Goal: Task Accomplishment & Management: Manage account settings

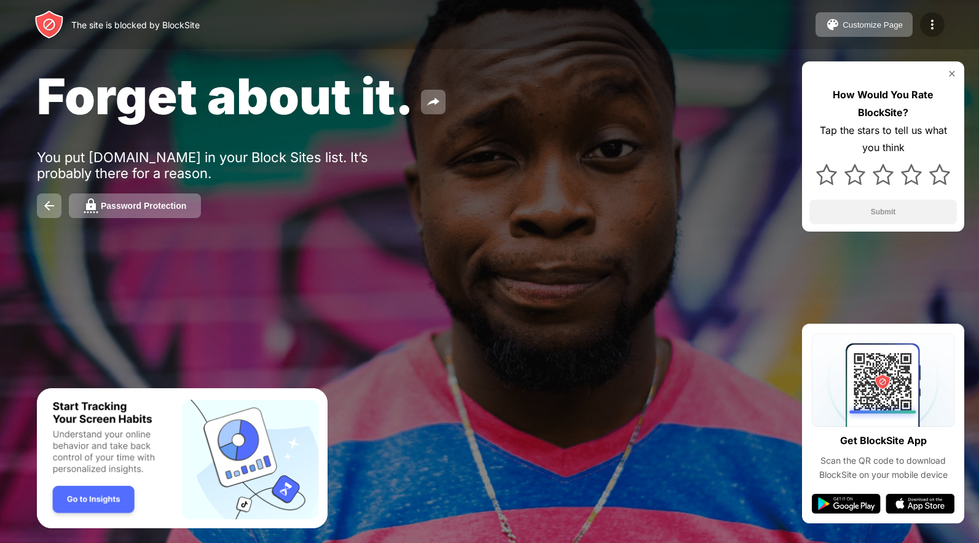
click at [934, 31] on img at bounding box center [932, 24] width 15 height 15
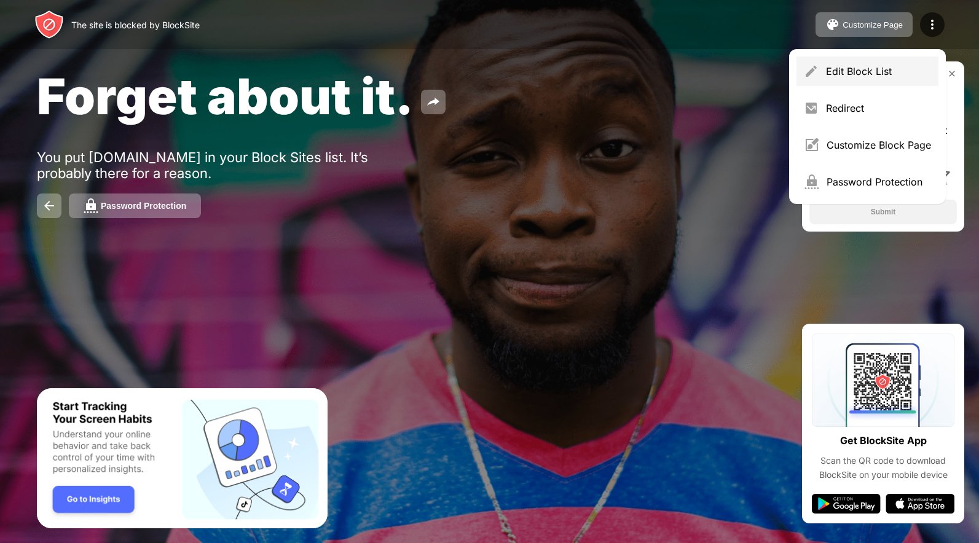
click at [878, 81] on div "Edit Block List" at bounding box center [867, 71] width 142 height 29
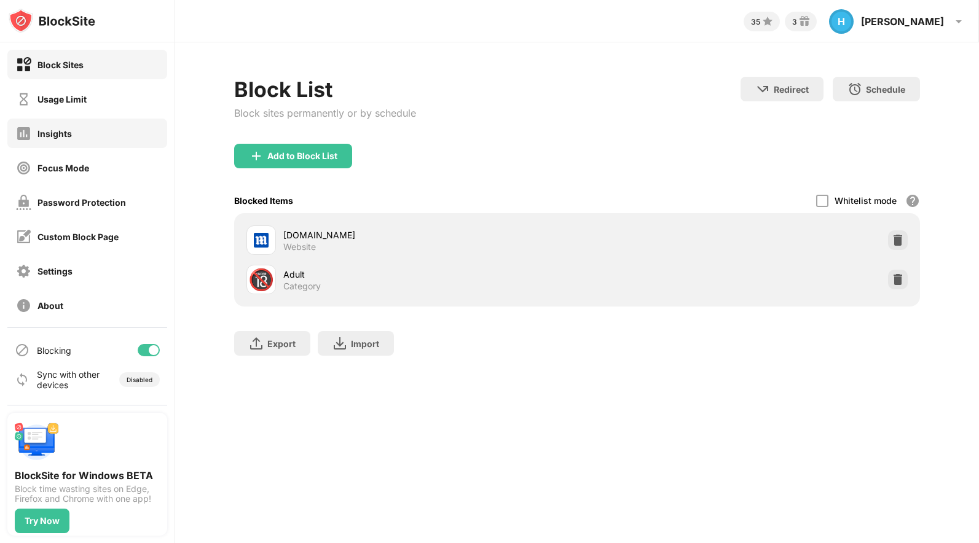
click at [84, 126] on div "Insights" at bounding box center [87, 133] width 160 height 29
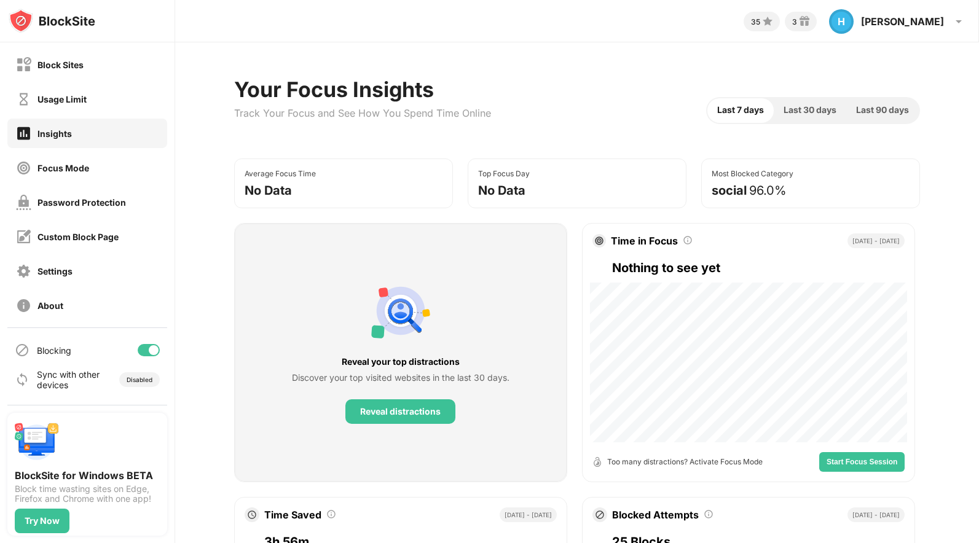
click at [99, 109] on div "Usage Limit" at bounding box center [87, 98] width 160 height 29
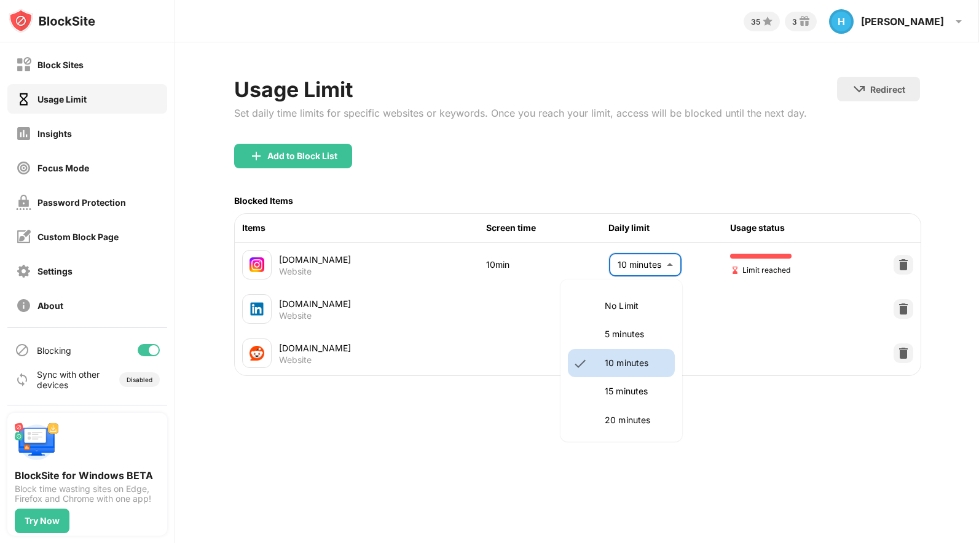
click at [643, 269] on body "Block Sites Usage Limit Insights Focus Mode Password Protection Custom Block Pa…" at bounding box center [489, 271] width 979 height 543
click at [642, 388] on p "15 minutes" at bounding box center [636, 392] width 63 height 14
type input "**"
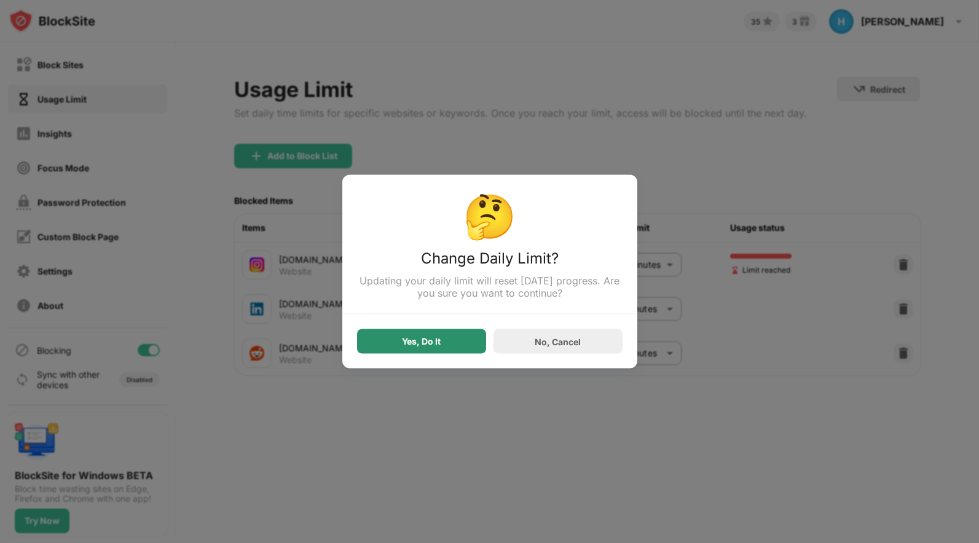
click at [459, 346] on div "Yes, Do It" at bounding box center [421, 341] width 129 height 25
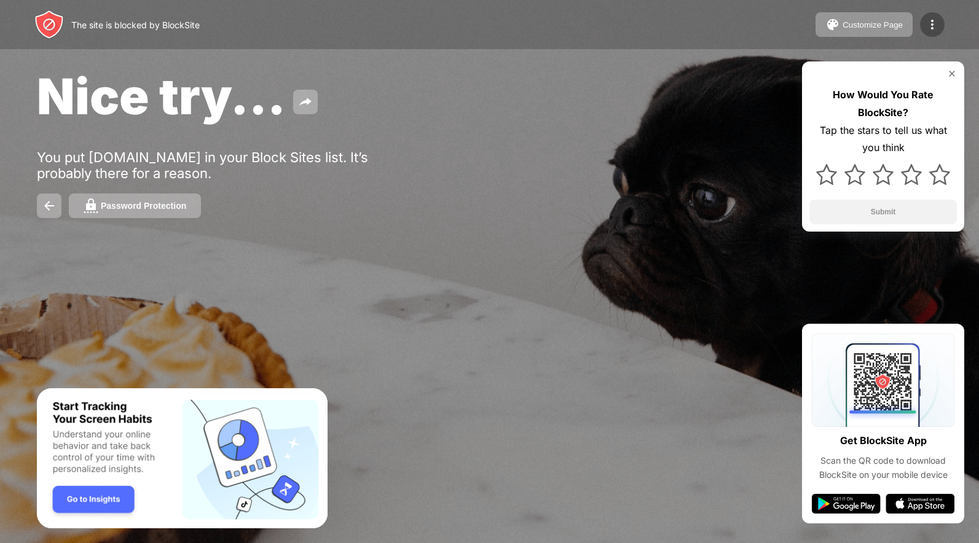
click at [934, 20] on img at bounding box center [932, 24] width 15 height 15
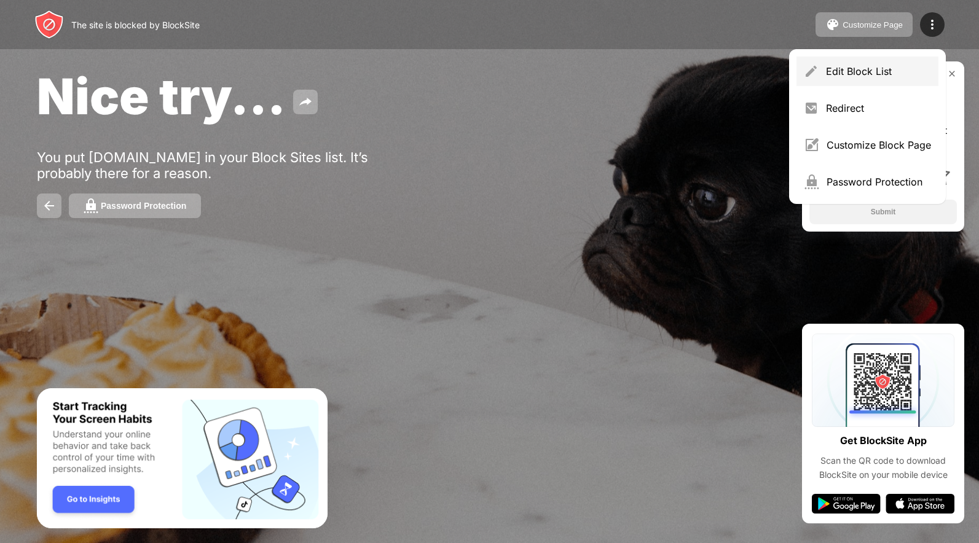
click at [867, 69] on div "Edit Block List" at bounding box center [878, 71] width 105 height 12
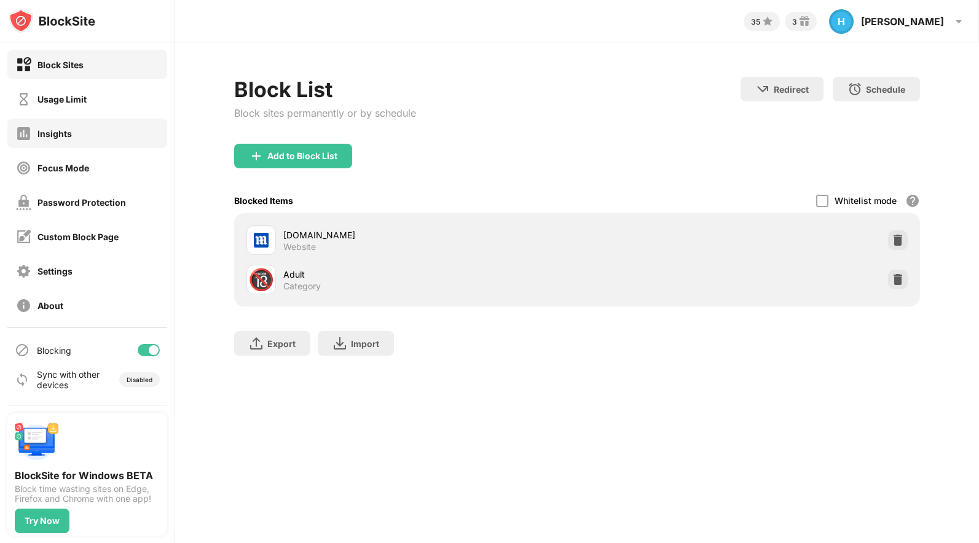
click at [122, 107] on div "Usage Limit" at bounding box center [87, 98] width 160 height 29
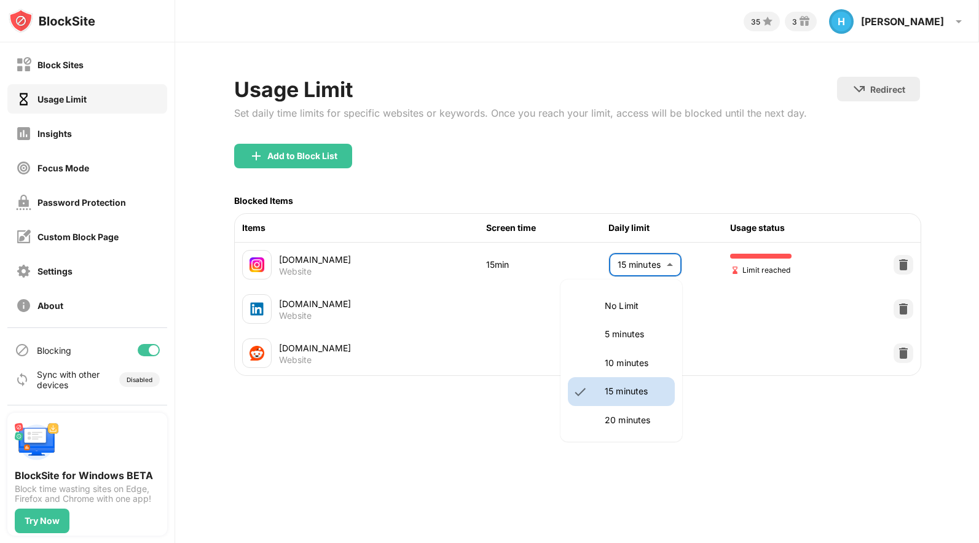
click at [678, 269] on body "Block Sites Usage Limit Insights Focus Mode Password Protection Custom Block Pa…" at bounding box center [489, 271] width 979 height 543
click at [640, 366] on p "10 minutes" at bounding box center [636, 363] width 63 height 14
type input "**"
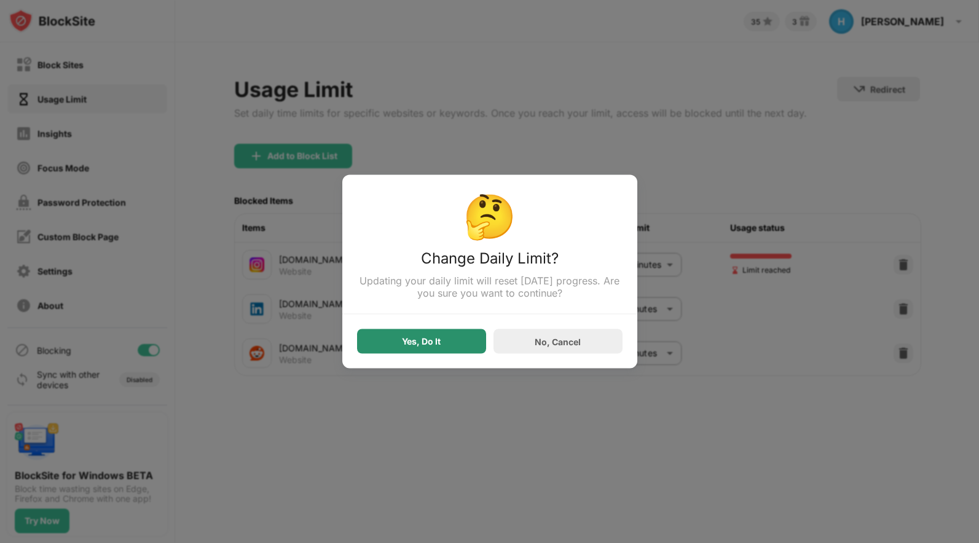
click at [423, 334] on div "Yes, Do It" at bounding box center [421, 341] width 129 height 25
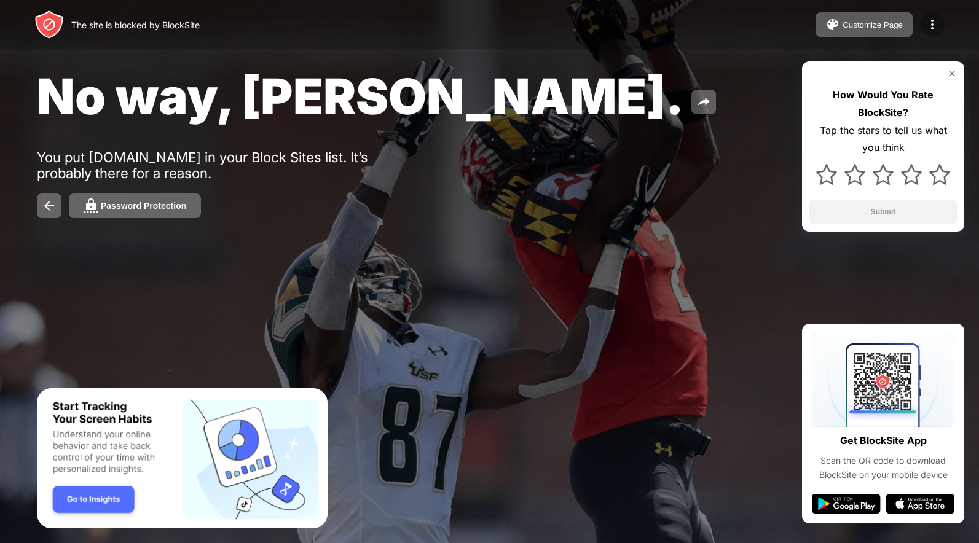
click at [929, 17] on div at bounding box center [932, 24] width 25 height 25
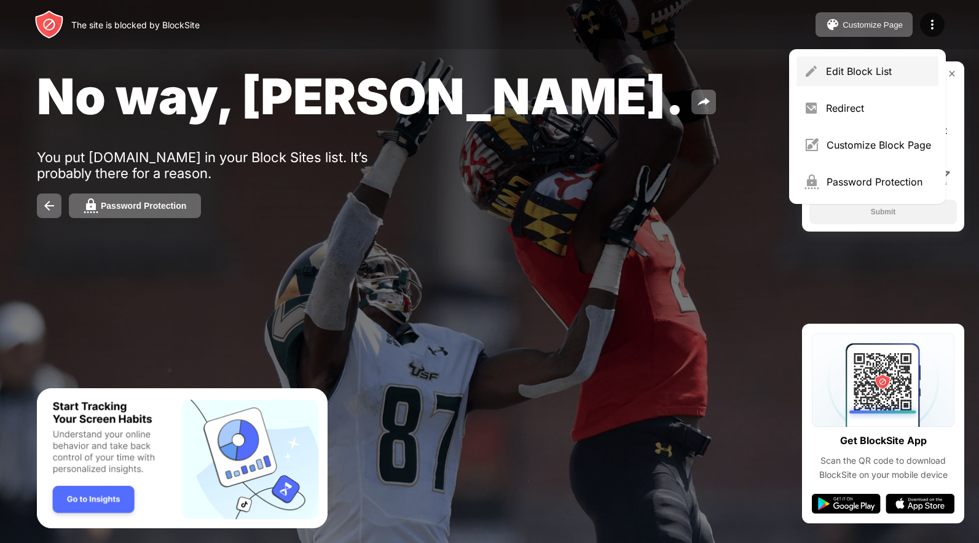
click at [883, 82] on div "Edit Block List" at bounding box center [867, 71] width 142 height 29
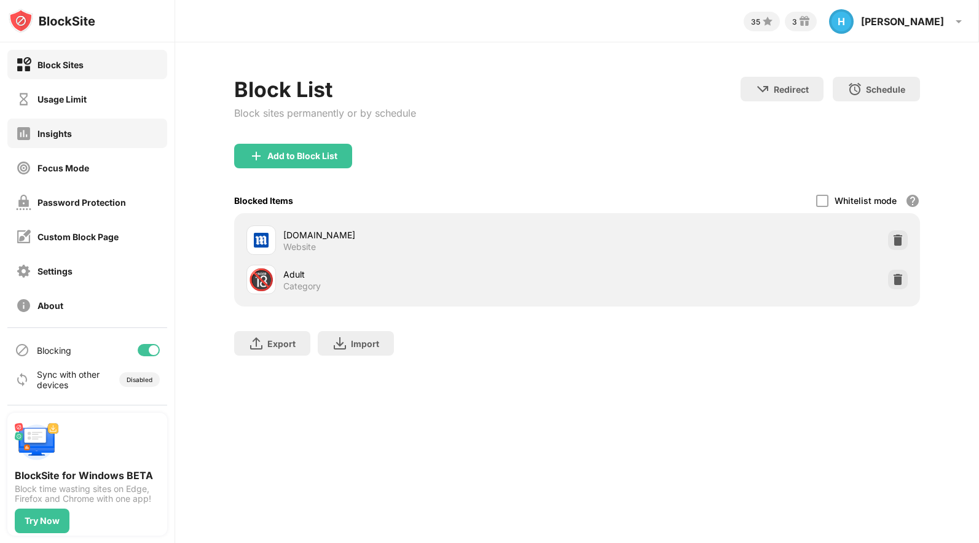
click at [117, 81] on div "Block Sites Usage Limit Insights Focus Mode Password Protection Custom Block Pa…" at bounding box center [87, 184] width 175 height 285
click at [152, 102] on div "Usage Limit" at bounding box center [87, 98] width 160 height 29
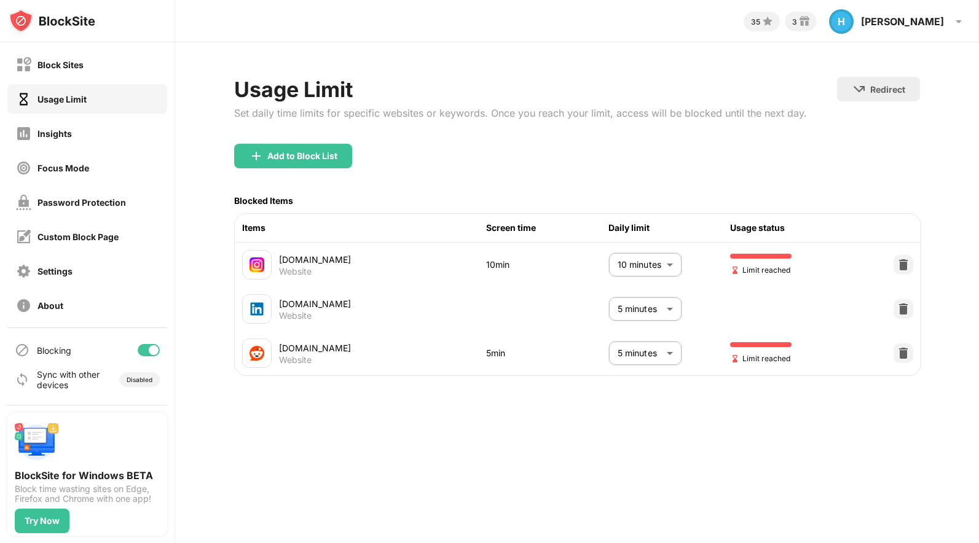
click at [651, 268] on body "Block Sites Usage Limit Insights Focus Mode Password Protection Custom Block Pa…" at bounding box center [489, 271] width 979 height 543
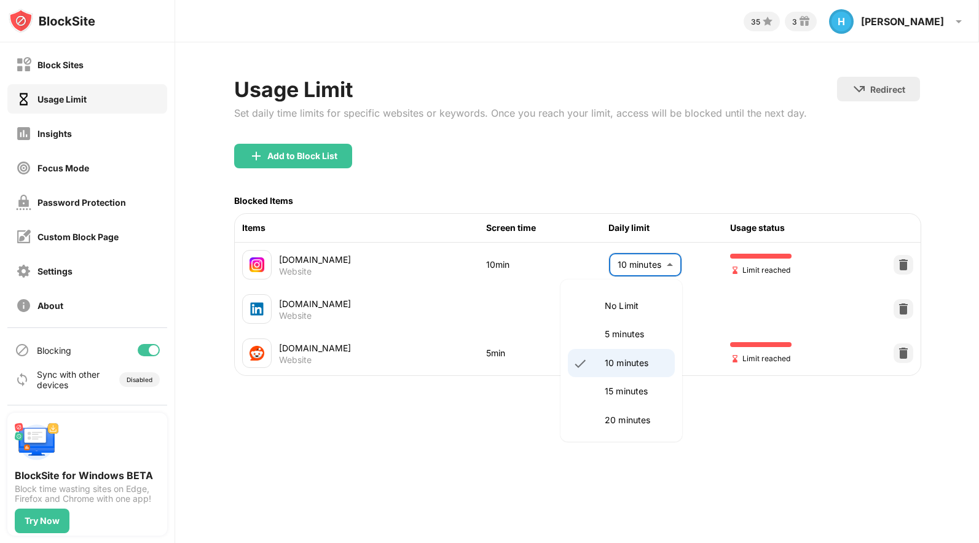
click at [639, 363] on p "10 minutes" at bounding box center [636, 363] width 63 height 14
click at [644, 272] on body "Block Sites Usage Limit Insights Focus Mode Password Protection Custom Block Pa…" at bounding box center [489, 271] width 979 height 543
click at [633, 386] on p "15 minutes" at bounding box center [636, 392] width 63 height 14
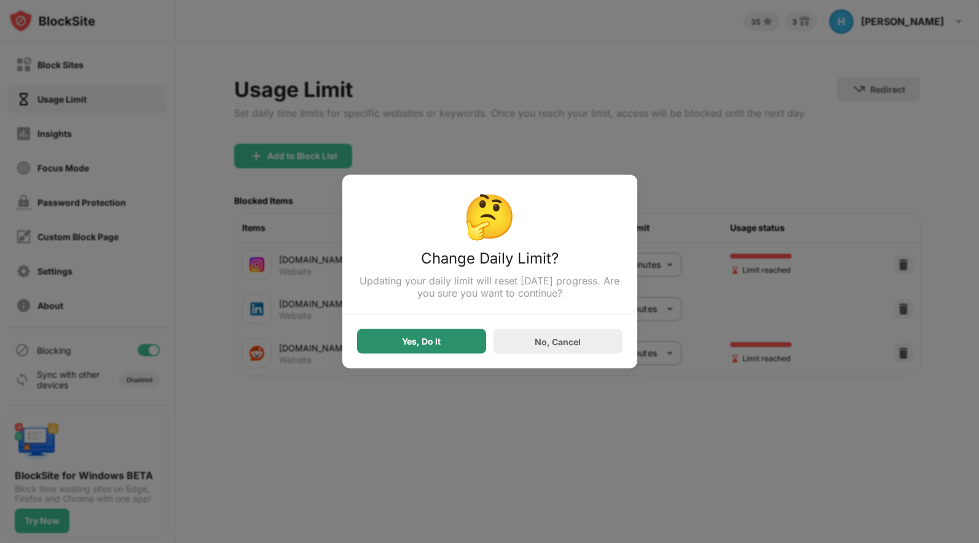
click at [412, 336] on div "Yes, Do It" at bounding box center [421, 341] width 129 height 25
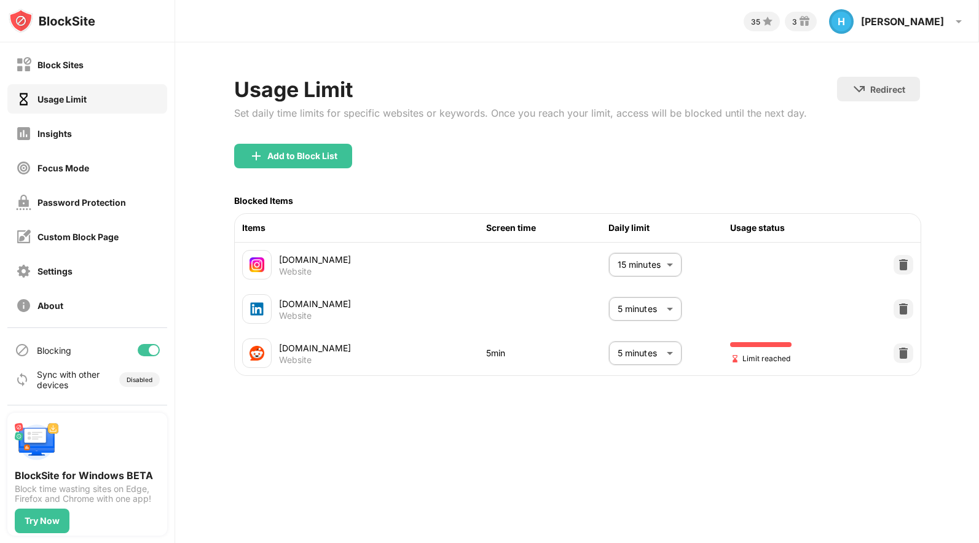
click at [614, 270] on body "Block Sites Usage Limit Insights Focus Mode Password Protection Custom Block Pa…" at bounding box center [489, 271] width 979 height 543
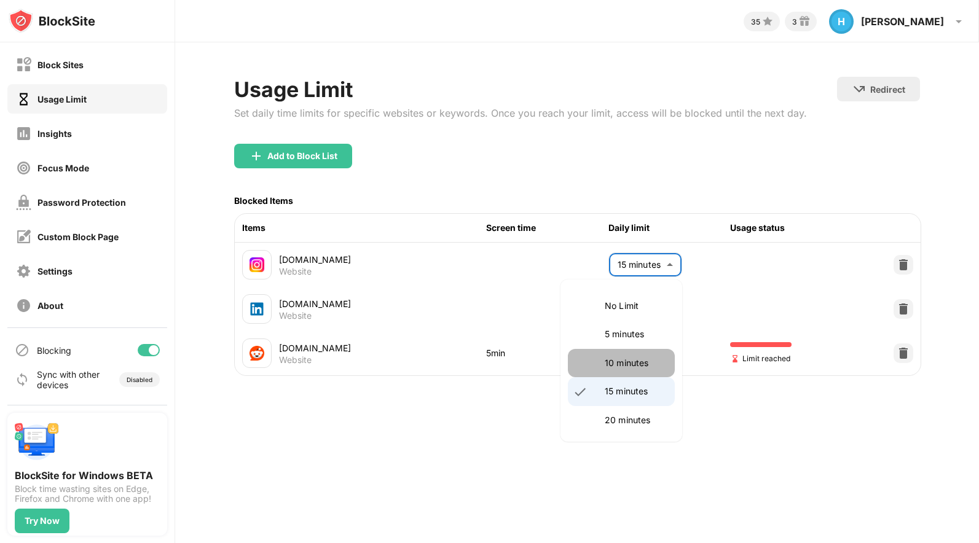
click at [622, 357] on p "10 minutes" at bounding box center [636, 363] width 63 height 14
type input "**"
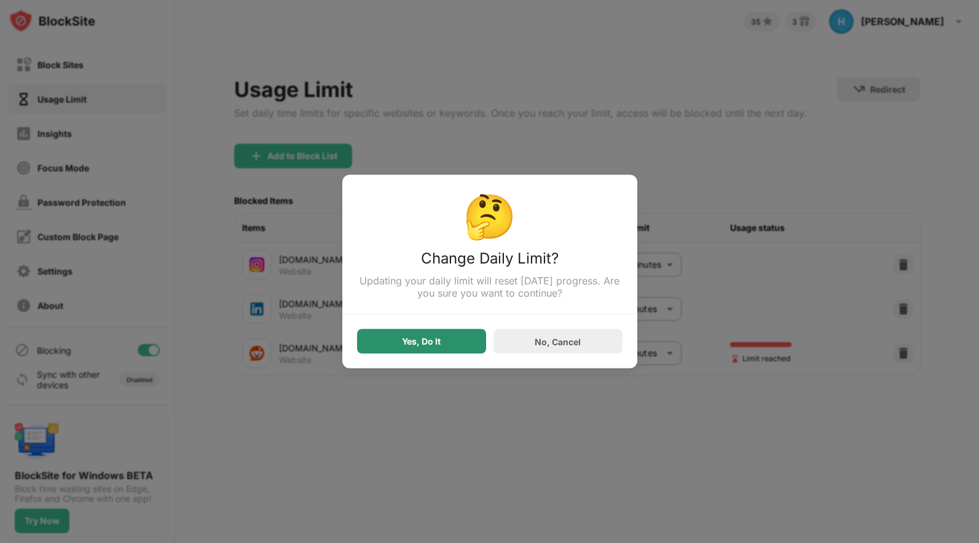
click at [443, 347] on div "Yes, Do It" at bounding box center [421, 341] width 129 height 25
